Goal: Find specific page/section: Find specific page/section

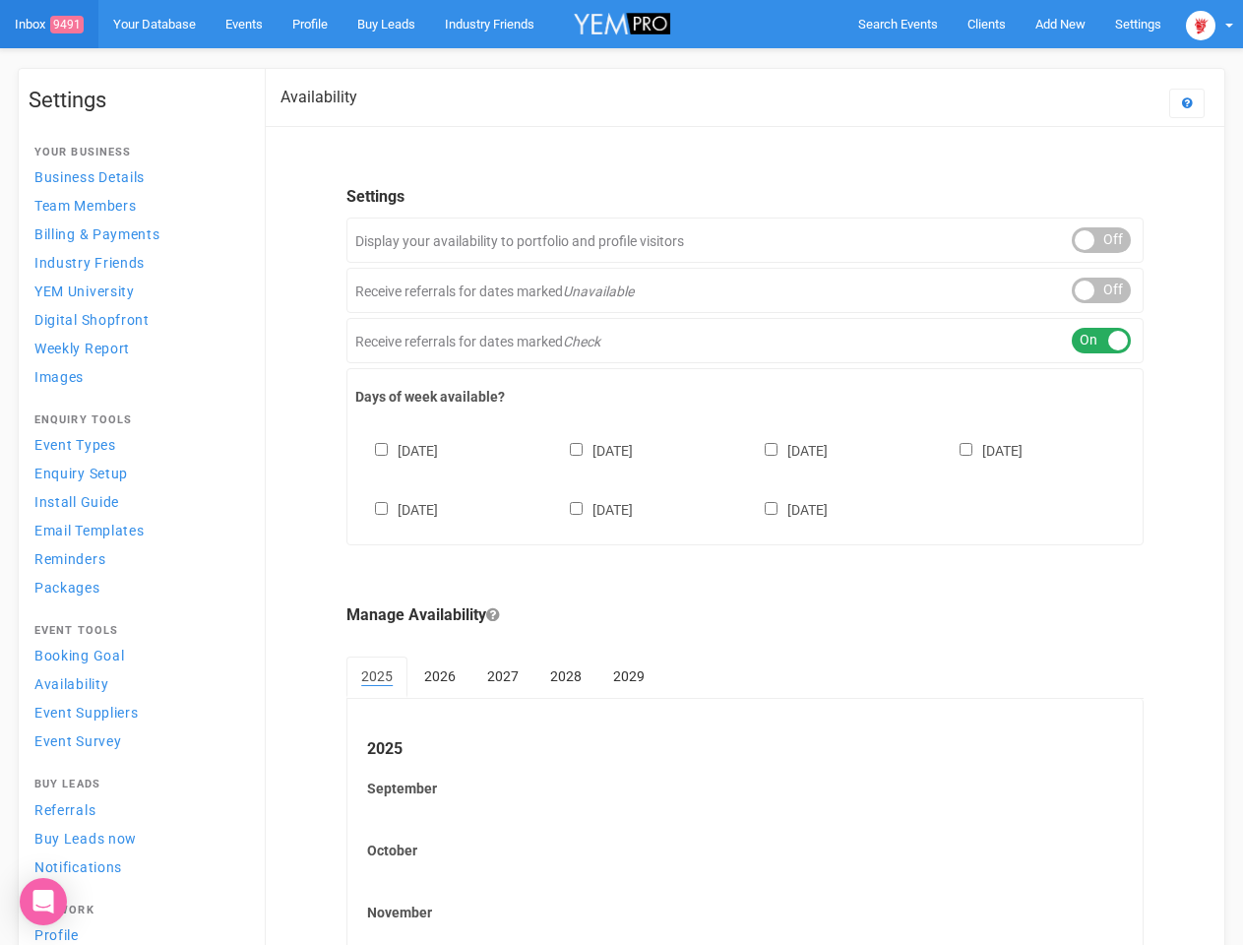
click at [621, 472] on div "[DATE] [DATE] [DATE] [DATE] [DATE] [DATE] [DATE]" at bounding box center [744, 470] width 779 height 118
click at [897, 24] on span "Search Events" at bounding box center [898, 24] width 80 height 15
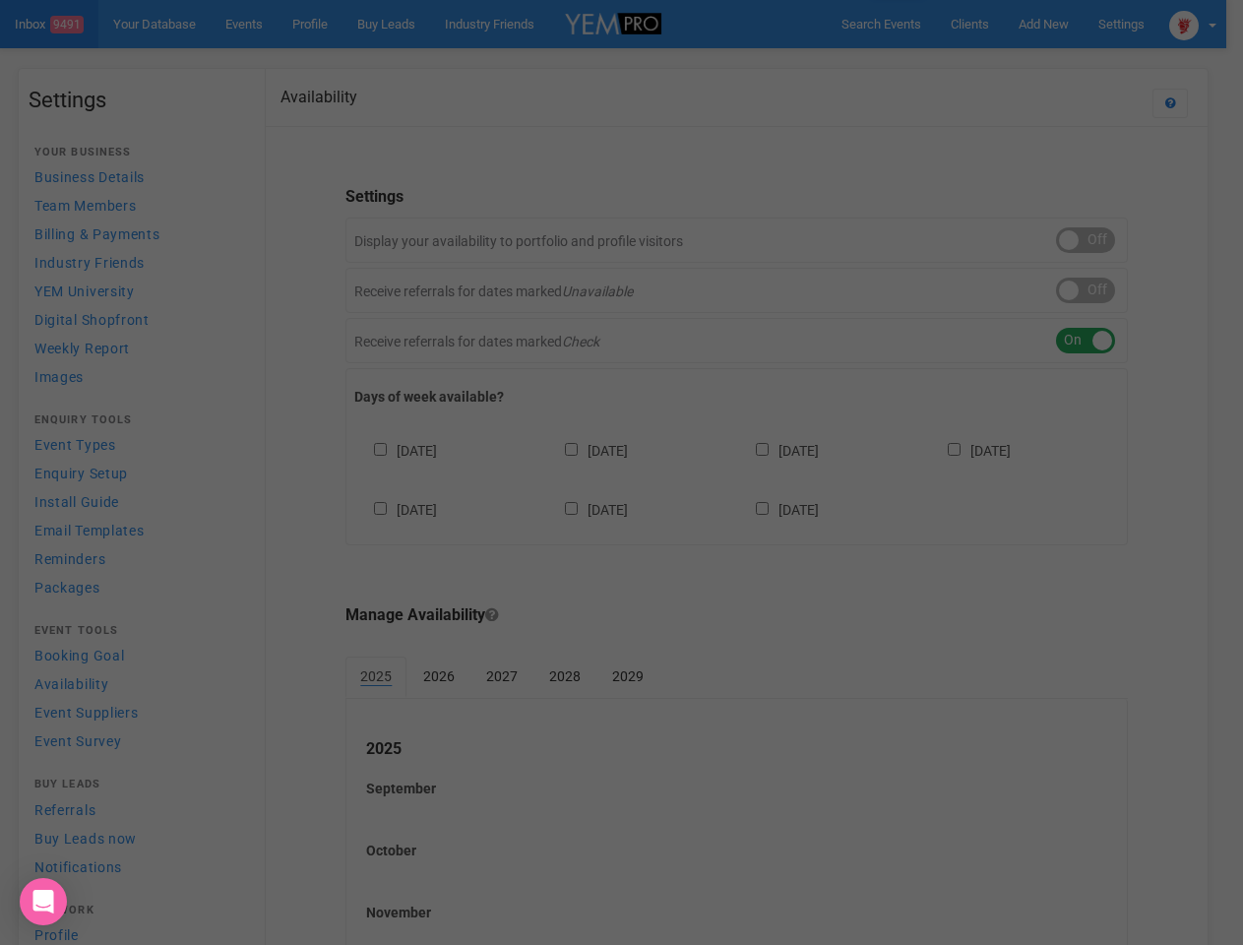
click at [0, 0] on div "Loading..." at bounding box center [0, 0] width 0 height 0
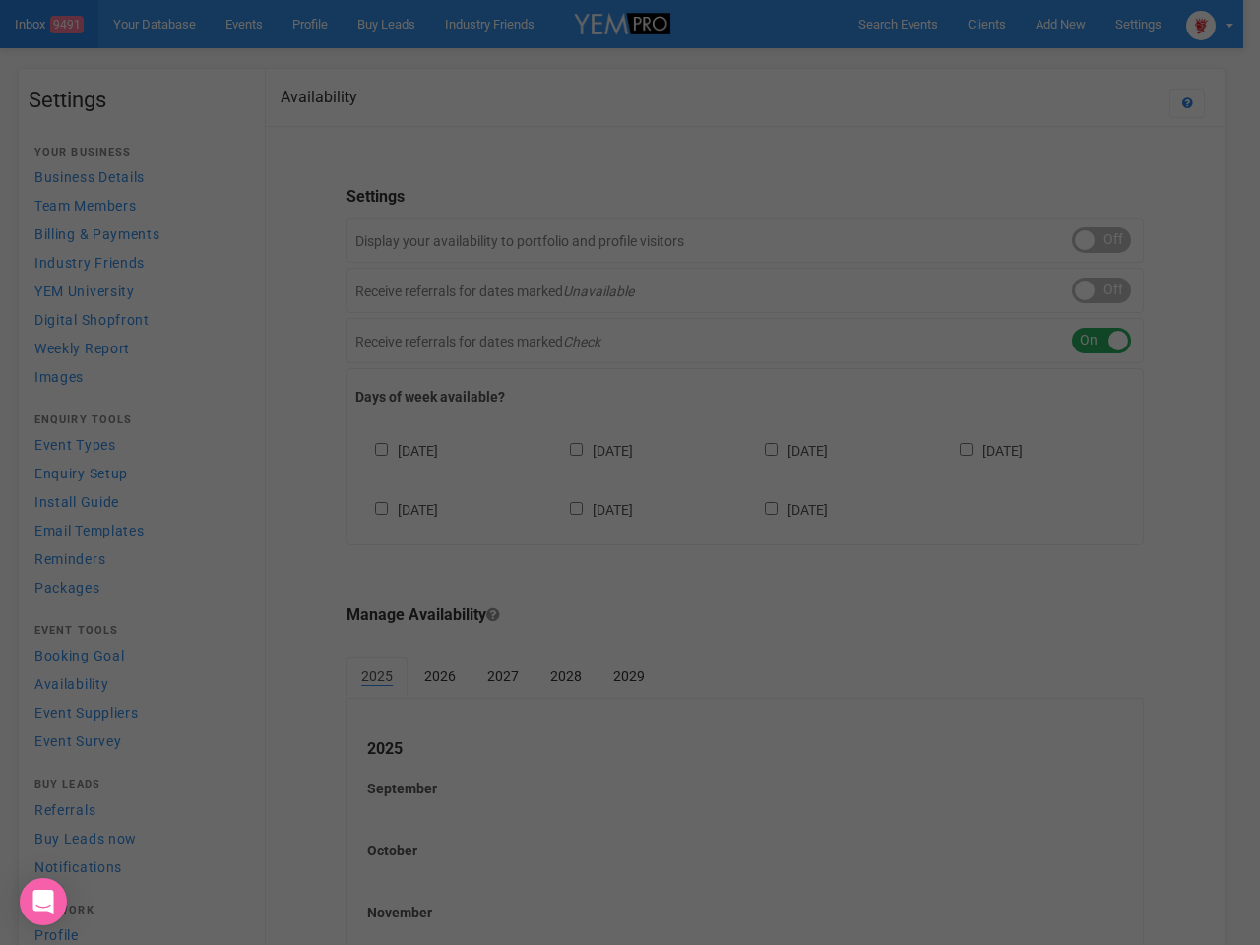
click at [1015, 63] on div "Loading..." at bounding box center [630, 472] width 1260 height 945
click at [1209, 24] on div at bounding box center [630, 472] width 1260 height 945
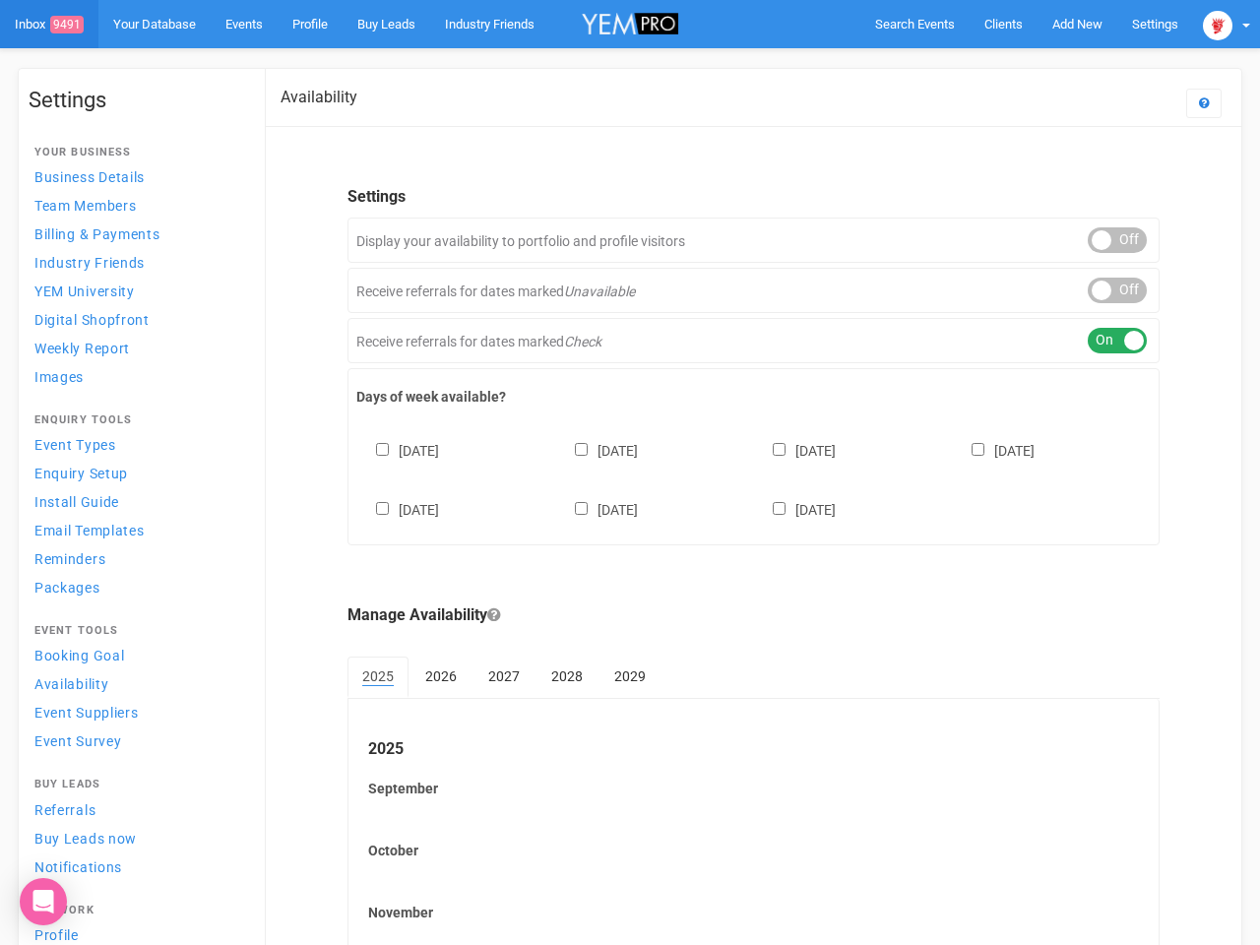
click at [1101, 240] on div "ON OFF" at bounding box center [1116, 240] width 59 height 26
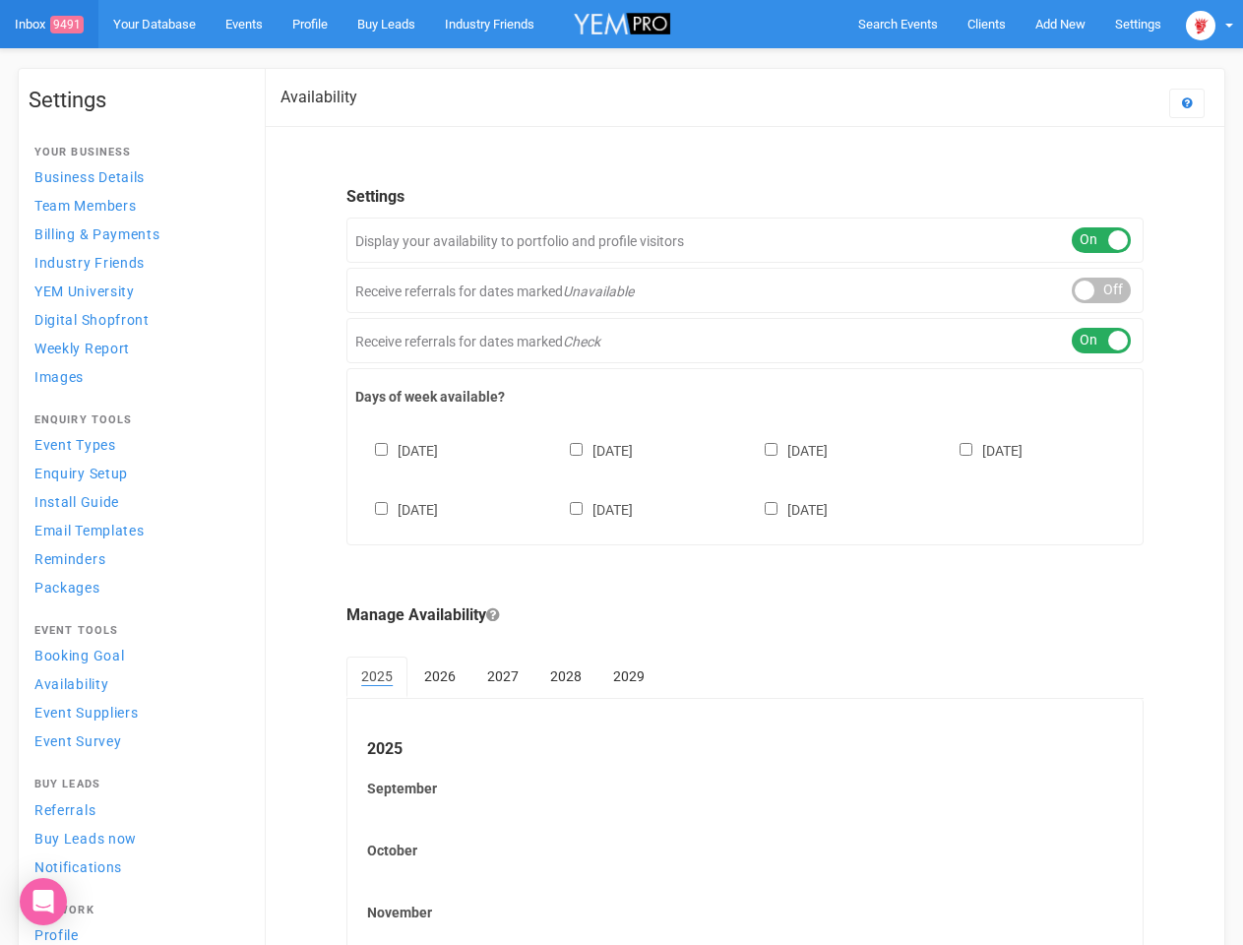
click at [1101, 290] on div "ON OFF" at bounding box center [1101, 291] width 59 height 26
click at [1101, 340] on div "ON OFF" at bounding box center [1101, 341] width 59 height 26
click at [745, 477] on div "[DATE] [DATE] [DATE] [DATE] [DATE] [DATE] [DATE]" at bounding box center [744, 470] width 779 height 118
